Goal: Task Accomplishment & Management: Manage account settings

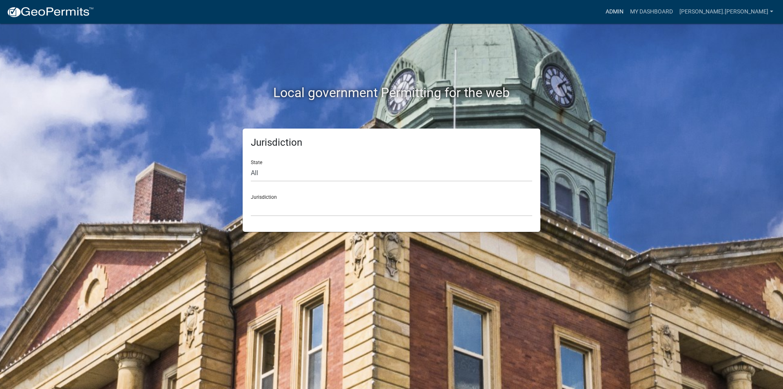
click at [627, 12] on link "Admin" at bounding box center [614, 11] width 24 height 15
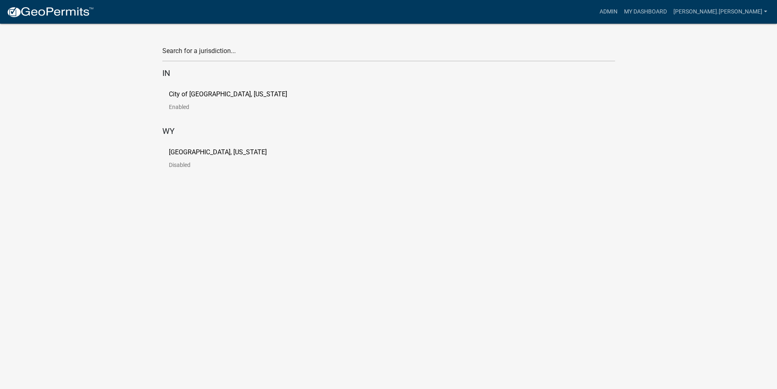
click at [193, 152] on p "[GEOGRAPHIC_DATA], [US_STATE]" at bounding box center [218, 152] width 98 height 7
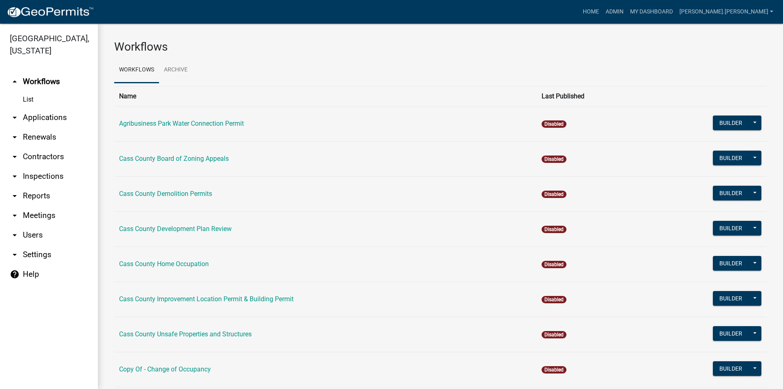
click at [16, 113] on icon "arrow_drop_down" at bounding box center [15, 118] width 10 height 10
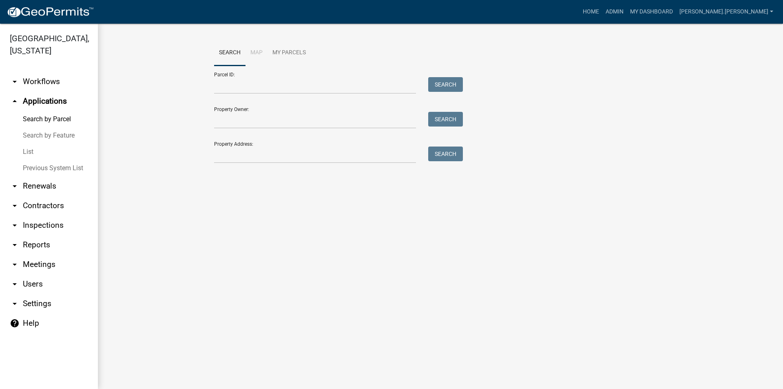
click at [30, 144] on link "List" at bounding box center [49, 152] width 98 height 16
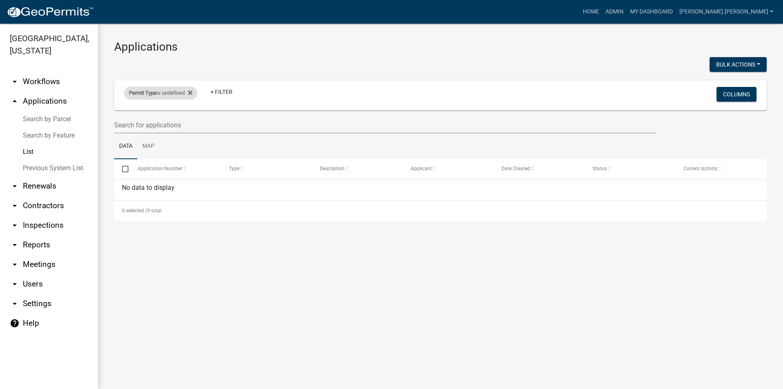
click at [195, 95] on div "Permit Type is undefined Remove this filter" at bounding box center [160, 92] width 73 height 13
select select
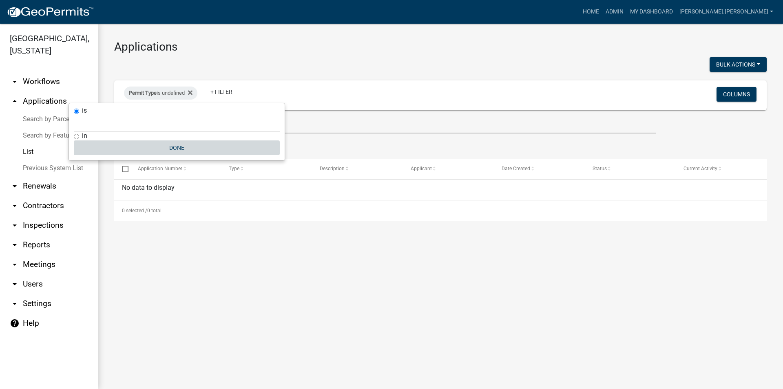
click at [160, 146] on button "Done" at bounding box center [177, 147] width 206 height 15
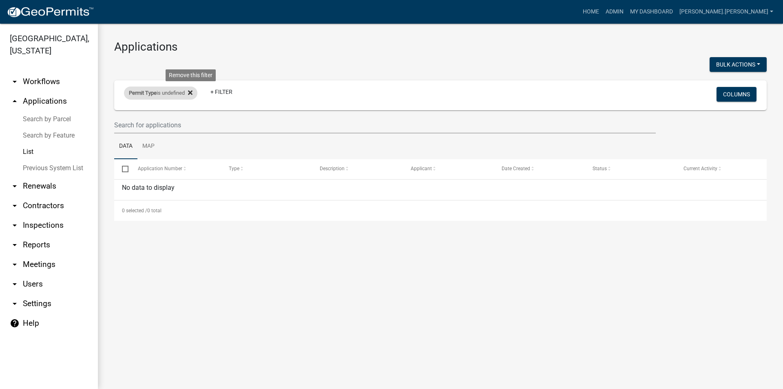
click at [191, 93] on icon at bounding box center [190, 92] width 4 height 7
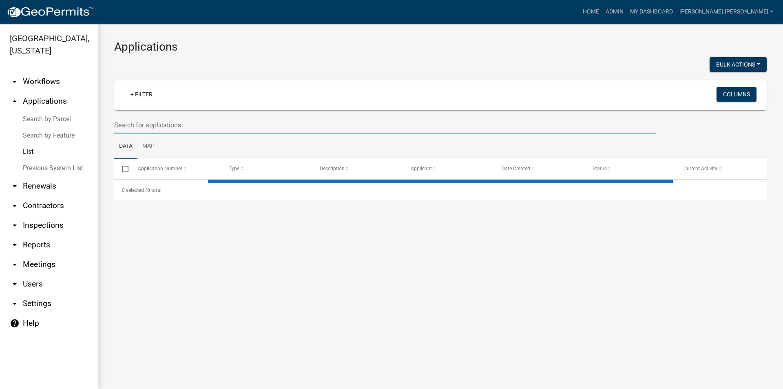
click at [139, 122] on input "text" at bounding box center [385, 125] width 542 height 17
select select "3: 100"
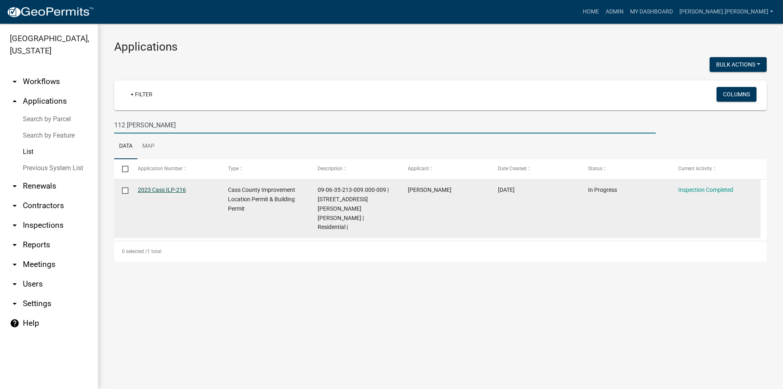
type input "112 [PERSON_NAME]"
click at [152, 188] on link "2023 Cass ILP-216" at bounding box center [162, 189] width 48 height 7
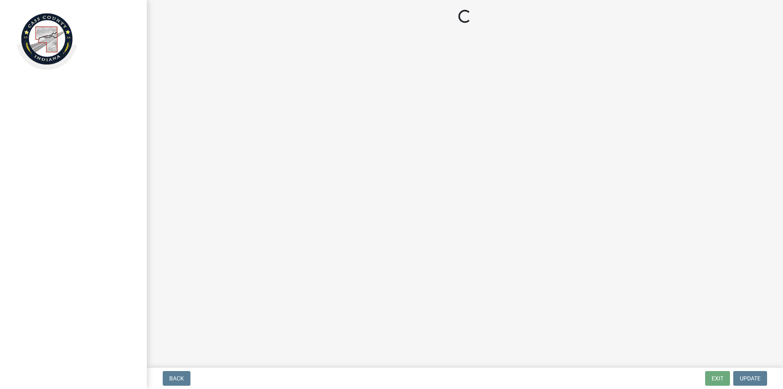
select select "baa4a543-a046-499c-bd40-1ac368eec85c"
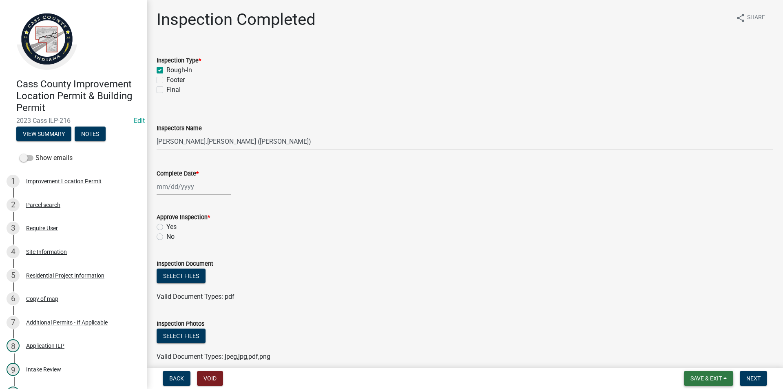
click at [728, 378] on button "Save & Exit" at bounding box center [708, 378] width 49 height 15
click at [689, 356] on button "Save & Exit" at bounding box center [700, 357] width 65 height 20
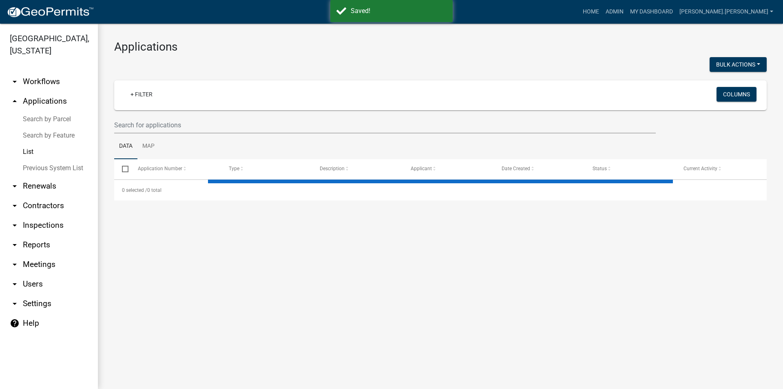
select select "3: 100"
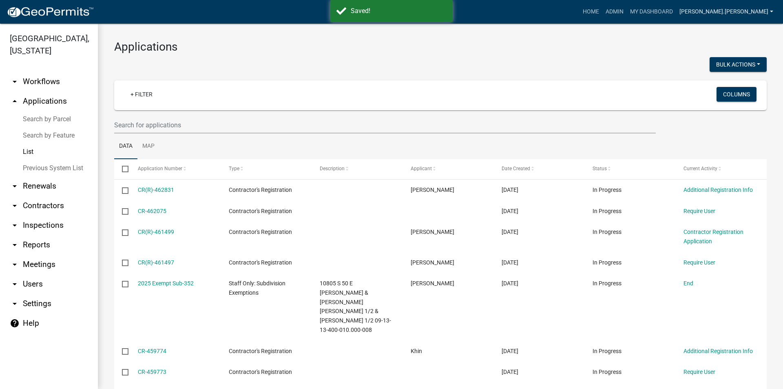
click at [759, 13] on link "[PERSON_NAME].[PERSON_NAME]" at bounding box center [726, 11] width 100 height 15
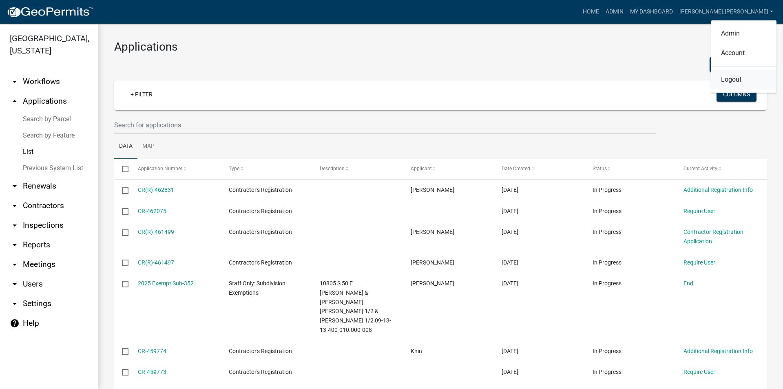
click at [730, 79] on link "Logout" at bounding box center [743, 80] width 65 height 20
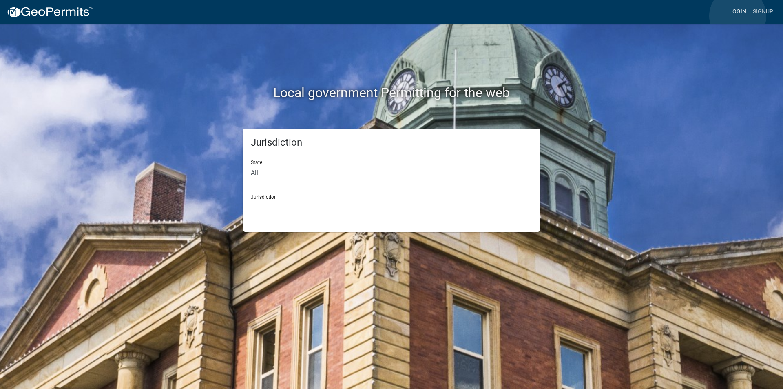
click at [738, 16] on link "Login" at bounding box center [738, 11] width 24 height 15
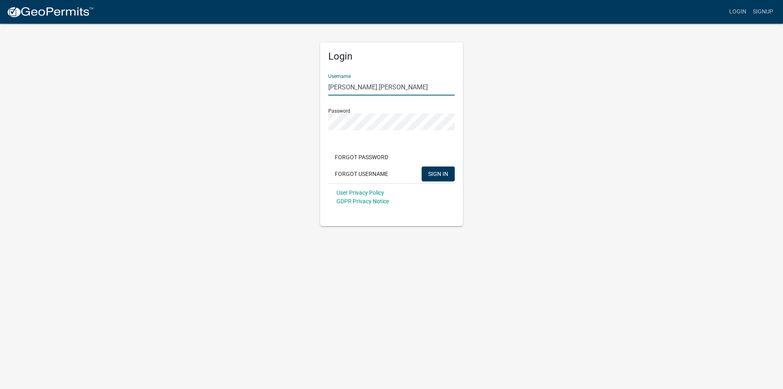
click at [370, 93] on input "[PERSON_NAME].[PERSON_NAME]" at bounding box center [391, 87] width 126 height 17
type input "Public 3"
click at [440, 172] on span "SIGN IN" at bounding box center [438, 173] width 20 height 7
